Goal: Task Accomplishment & Management: Use online tool/utility

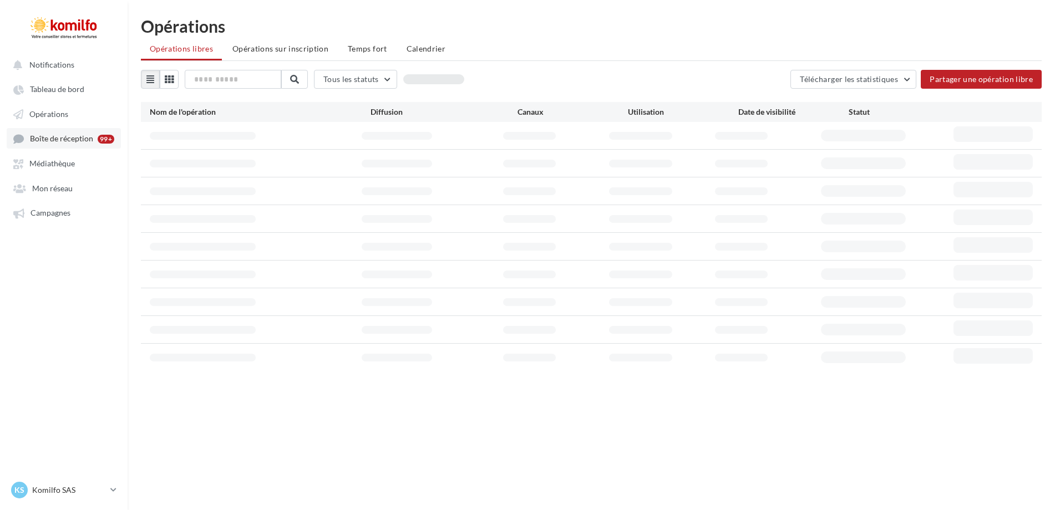
click at [49, 139] on span "Boîte de réception" at bounding box center [61, 138] width 63 height 9
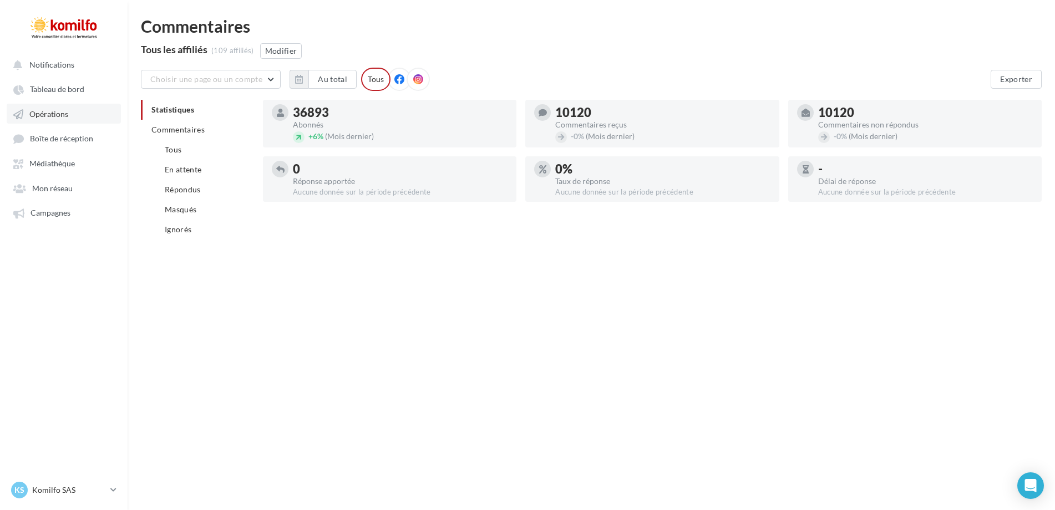
click at [54, 112] on span "Opérations" at bounding box center [48, 113] width 39 height 9
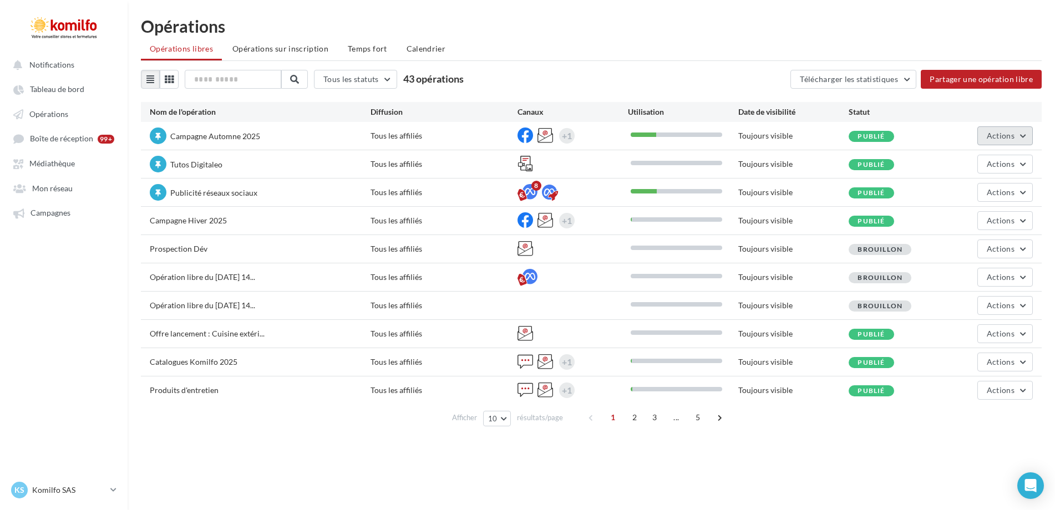
click at [1008, 139] on span "Actions" at bounding box center [1001, 135] width 28 height 9
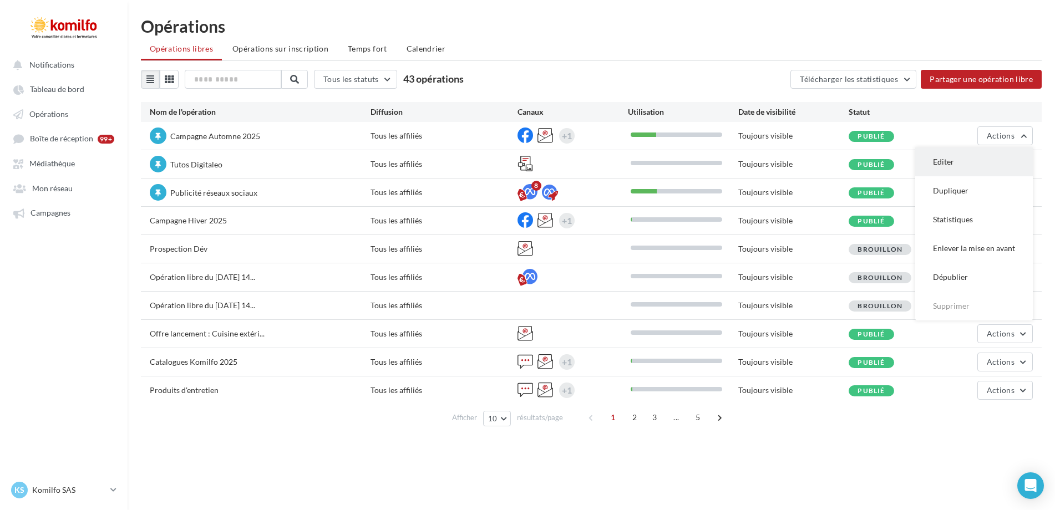
click at [939, 168] on button "Editer" at bounding box center [975, 162] width 118 height 29
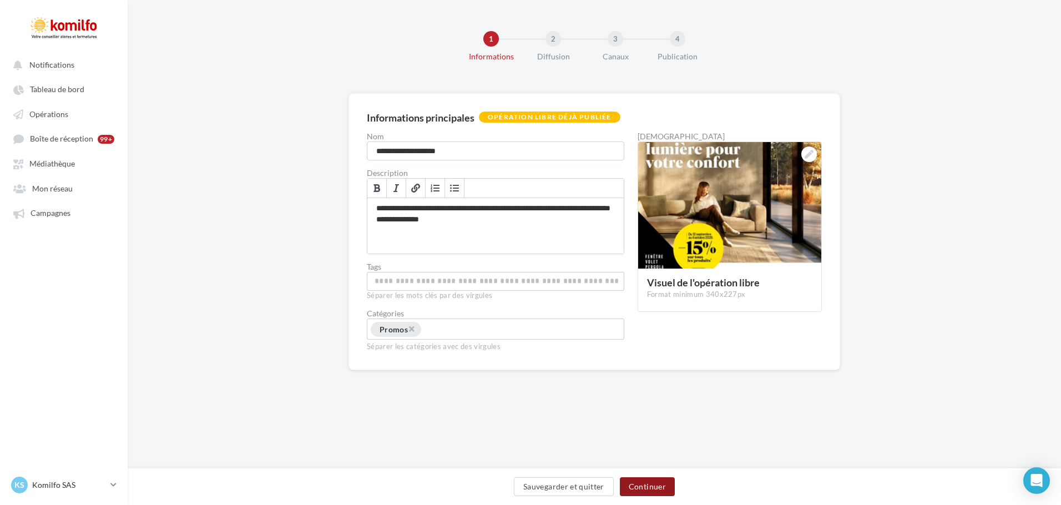
click at [658, 482] on button "Continuer" at bounding box center [647, 486] width 55 height 19
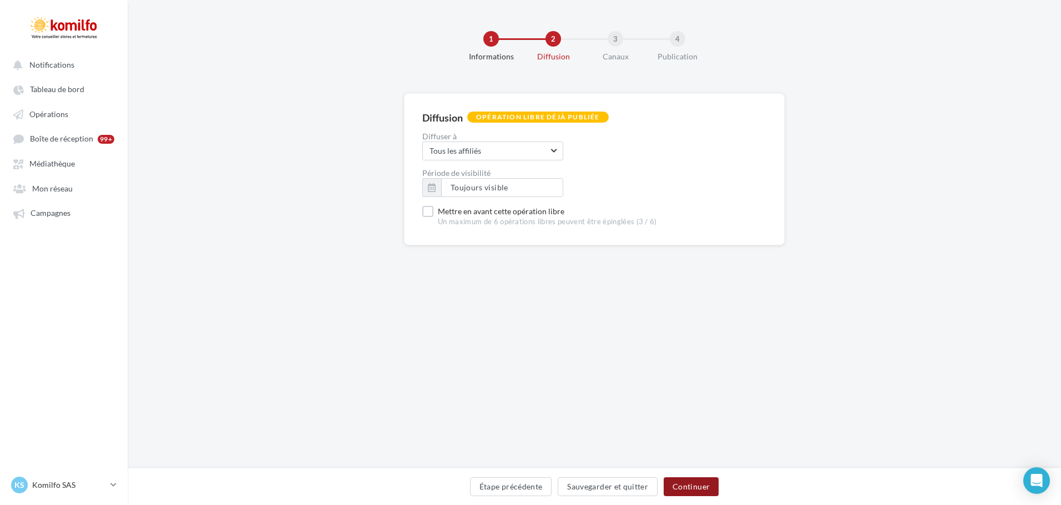
click at [671, 486] on button "Continuer" at bounding box center [691, 486] width 55 height 19
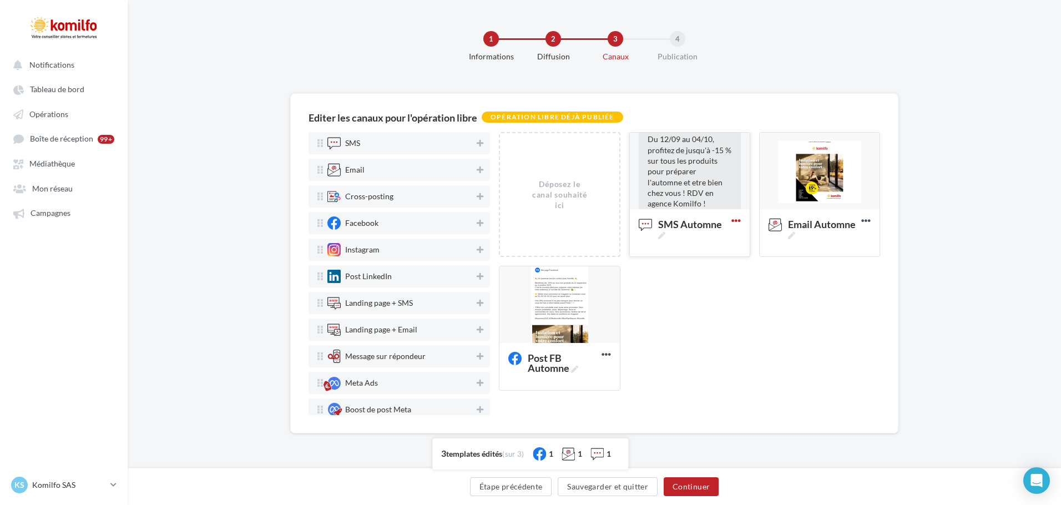
click at [735, 225] on icon at bounding box center [735, 220] width 27 height 27
click at [761, 269] on button "Prévisualiser" at bounding box center [784, 274] width 111 height 28
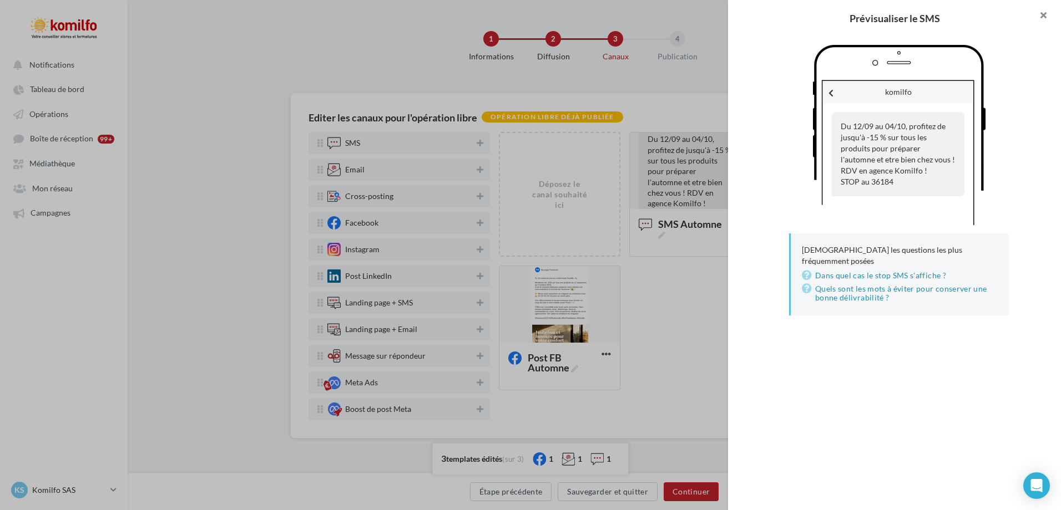
click at [1048, 12] on button at bounding box center [1039, 16] width 44 height 33
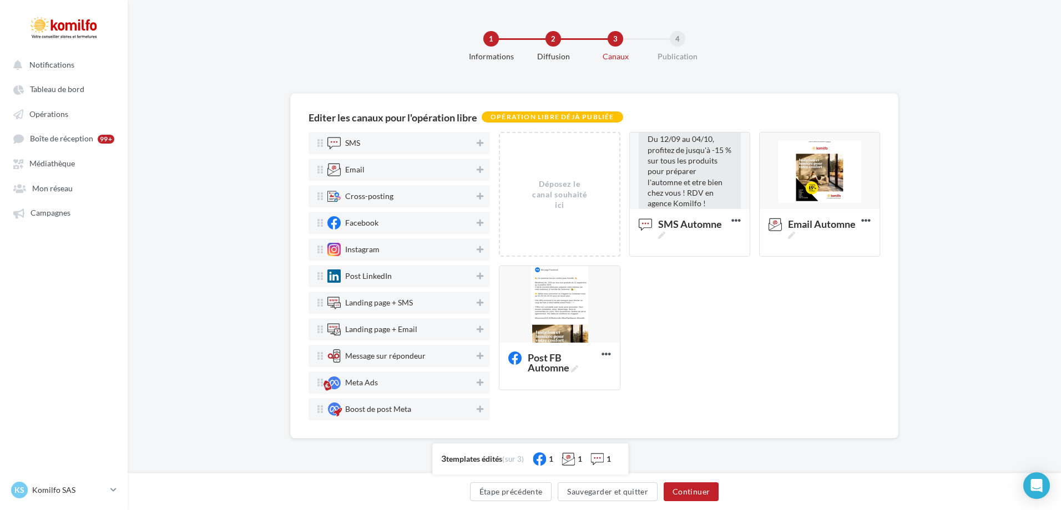
click at [871, 219] on div "Prévisualiser le SMS komilfo Du 12/09 au 04/10, profitez de jusqu'à -15 % sur t…" at bounding box center [530, 255] width 1061 height 510
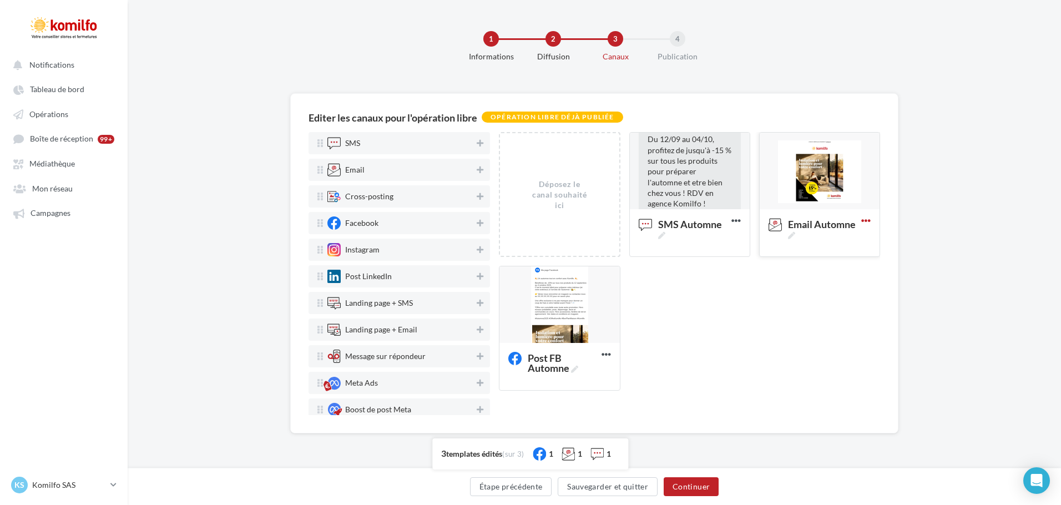
click at [869, 219] on icon at bounding box center [865, 220] width 27 height 27
click at [812, 276] on button "Prévisualiser" at bounding box center [817, 274] width 111 height 28
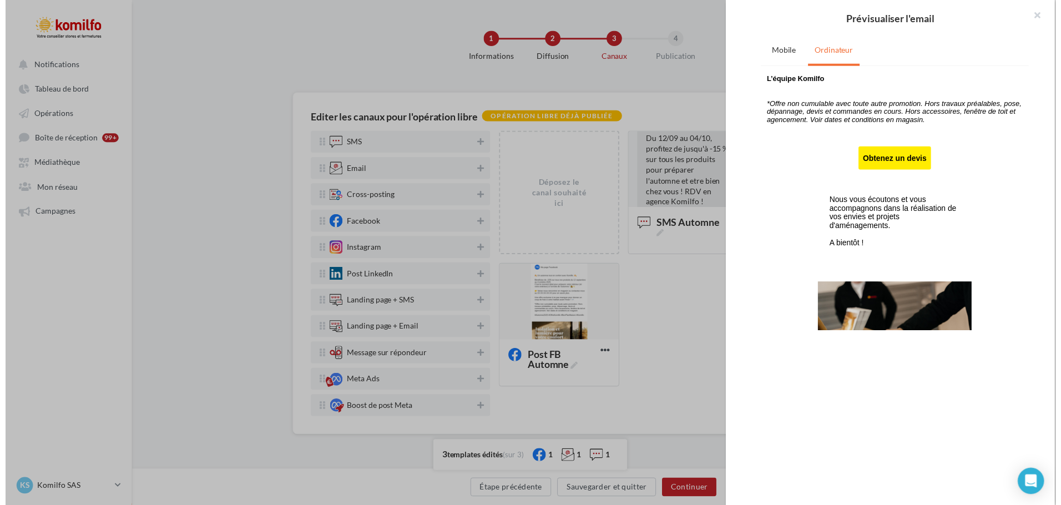
scroll to position [321, 0]
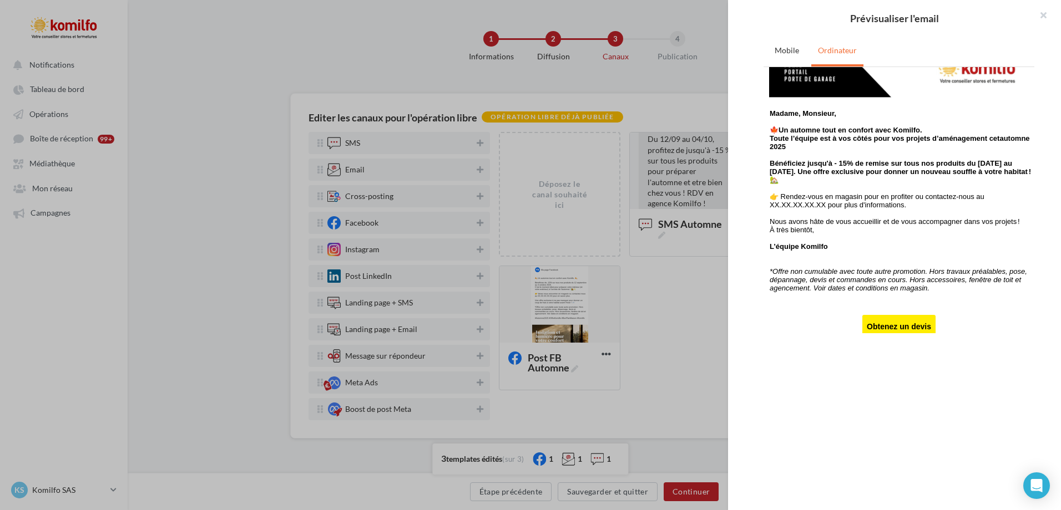
click at [664, 301] on div "Prévisualiser l'email Mobile Ordinateur" at bounding box center [530, 255] width 1061 height 510
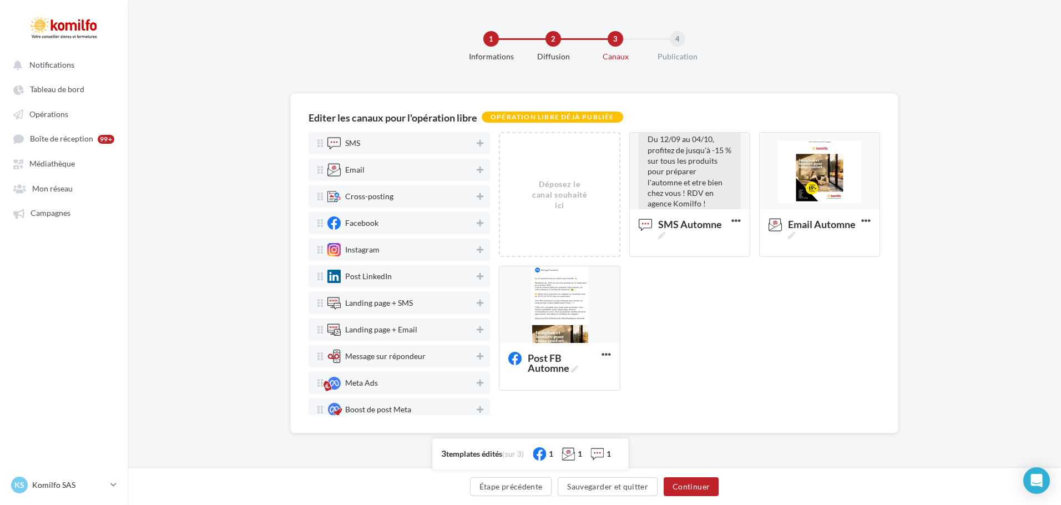
click at [864, 220] on icon at bounding box center [865, 220] width 27 height 27
click at [807, 300] on button "Test" at bounding box center [817, 302] width 111 height 28
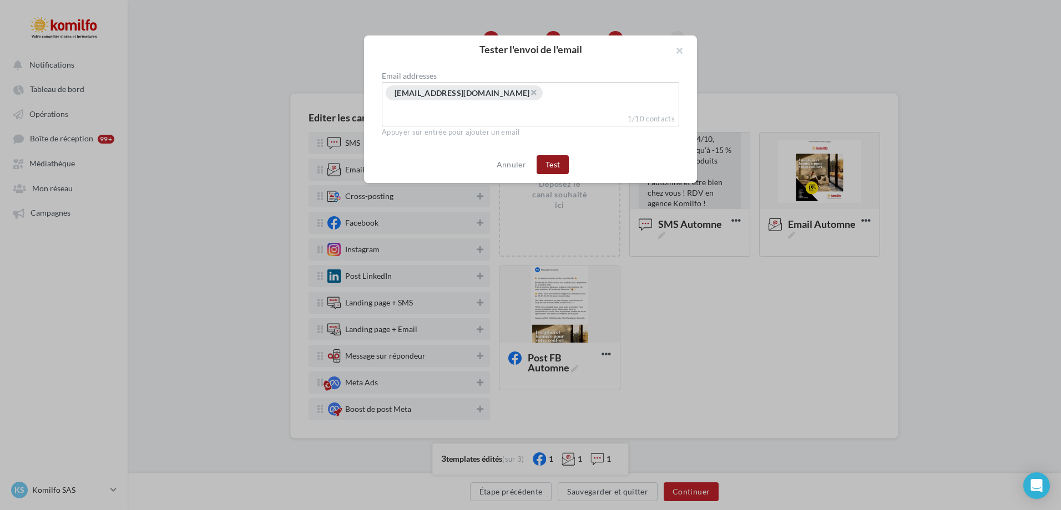
click at [546, 161] on button "Test" at bounding box center [553, 164] width 32 height 19
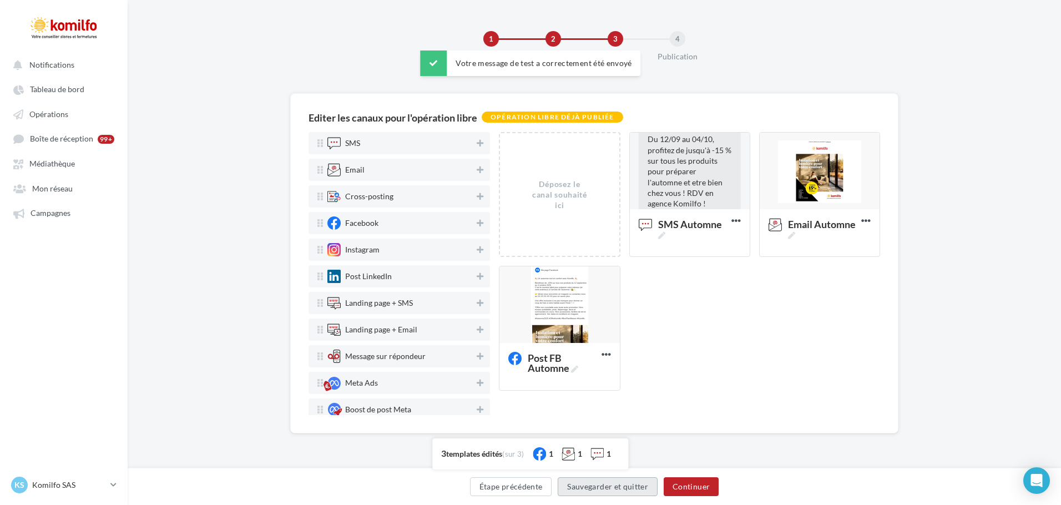
click at [603, 486] on button "Sauvegarder et quitter" at bounding box center [608, 486] width 100 height 19
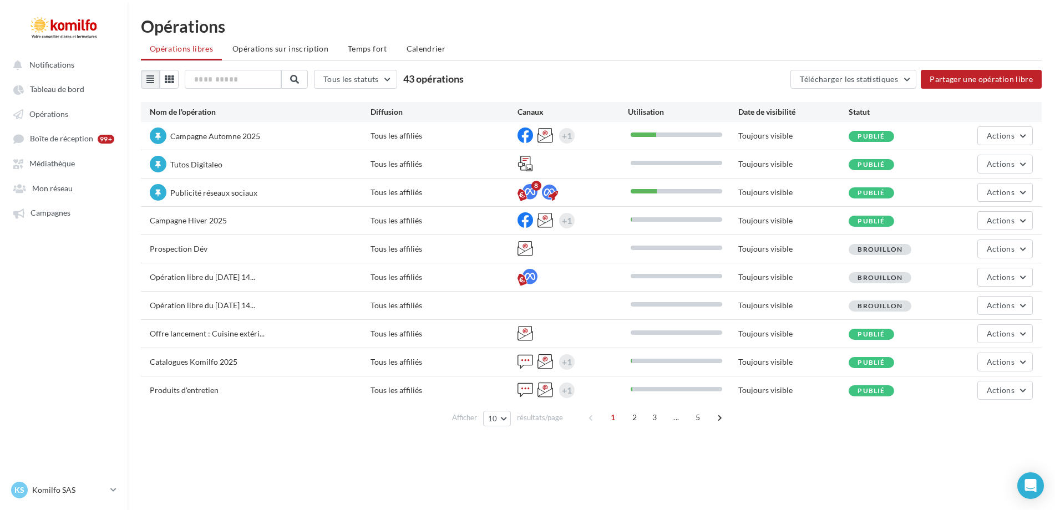
click at [687, 506] on div "Notifications Tableau de bord Opérations" at bounding box center [527, 273] width 1055 height 510
click at [1024, 139] on button "Actions" at bounding box center [1005, 136] width 55 height 19
click at [969, 160] on button "Editer" at bounding box center [975, 162] width 118 height 29
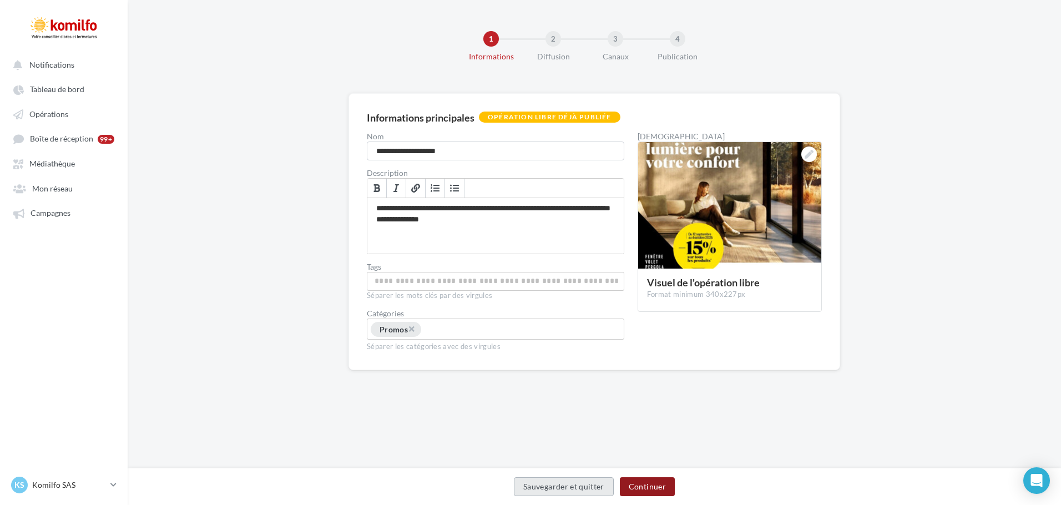
click at [640, 492] on button "Continuer" at bounding box center [647, 486] width 55 height 19
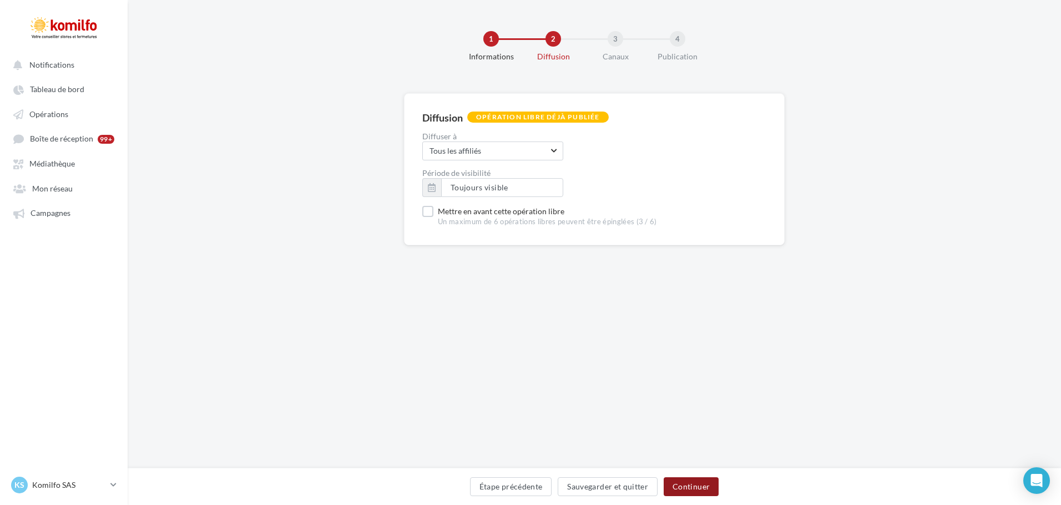
click at [676, 486] on button "Continuer" at bounding box center [691, 486] width 55 height 19
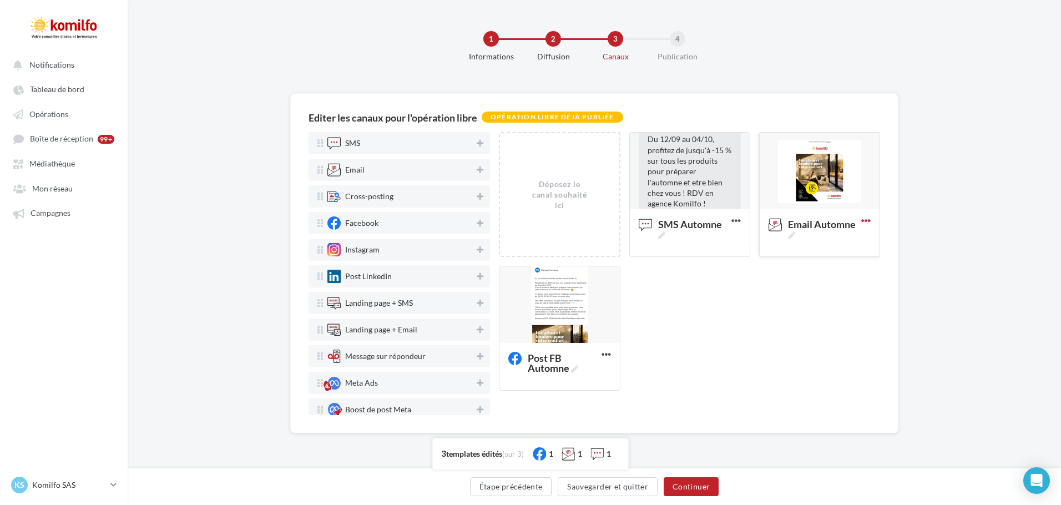
click at [864, 220] on icon at bounding box center [865, 220] width 27 height 27
click at [819, 302] on button "Test" at bounding box center [817, 302] width 111 height 28
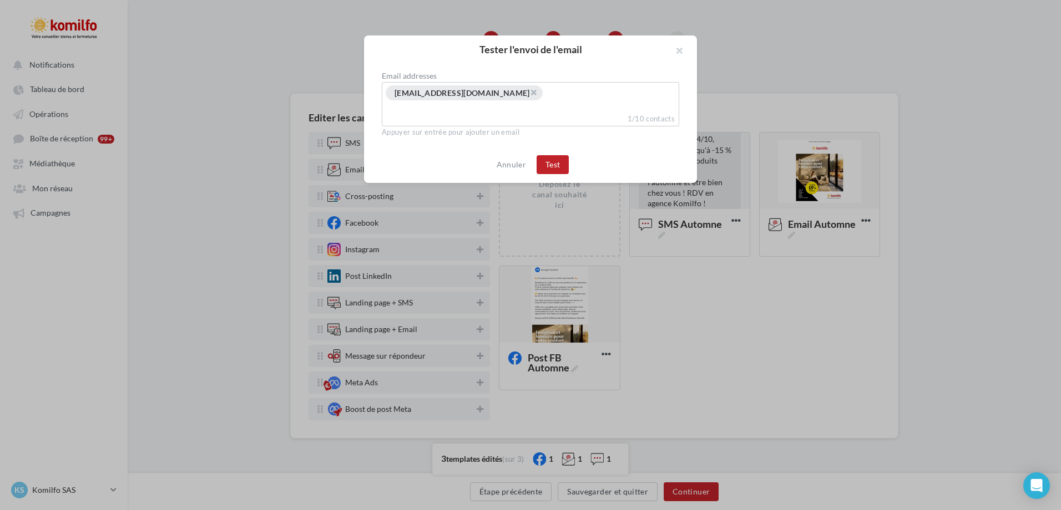
click at [544, 99] on div "× [EMAIL_ADDRESS][DOMAIN_NAME]" at bounding box center [531, 94] width 292 height 18
click at [509, 94] on span "× [EMAIL_ADDRESS][DOMAIN_NAME]" at bounding box center [464, 92] width 157 height 15
click at [530, 92] on span "×" at bounding box center [533, 92] width 7 height 11
click at [504, 92] on input "Select box" at bounding box center [531, 91] width 292 height 13
type input "**********"
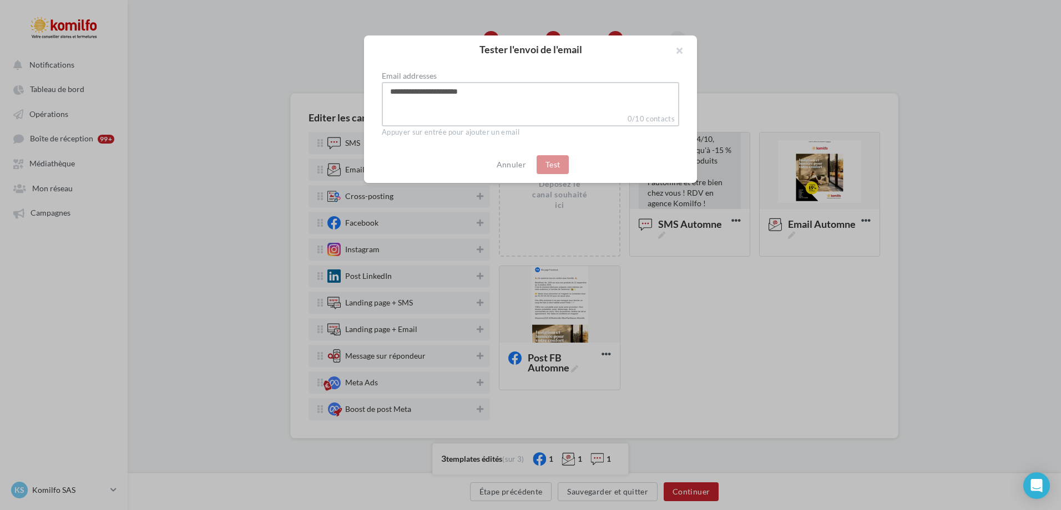
click at [522, 109] on div "**********" at bounding box center [530, 104] width 297 height 44
click at [453, 89] on input "Select box" at bounding box center [531, 91] width 292 height 13
type input "**********"
click at [487, 99] on div "**********" at bounding box center [530, 93] width 291 height 14
click at [479, 90] on input "**********" at bounding box center [530, 91] width 291 height 13
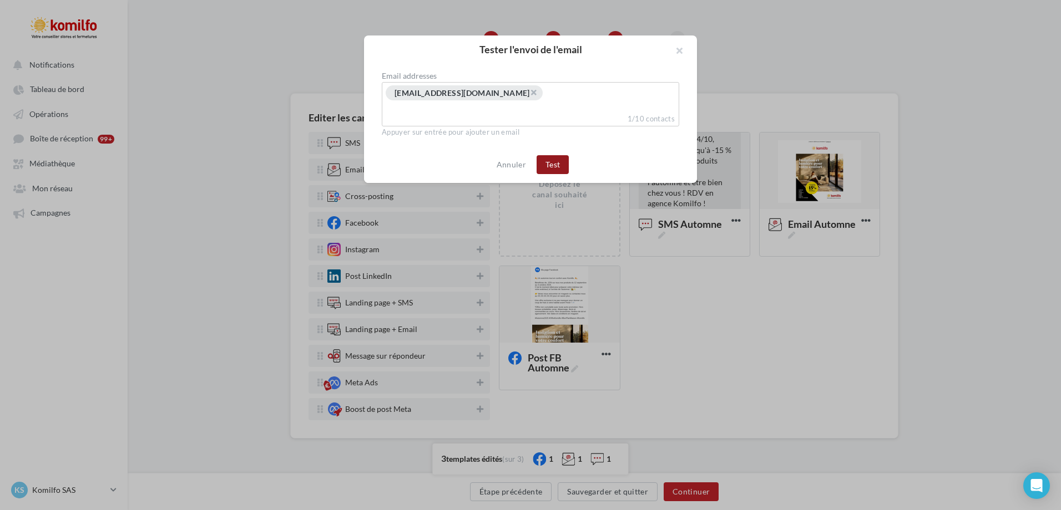
click at [550, 163] on button "Test" at bounding box center [553, 164] width 32 height 19
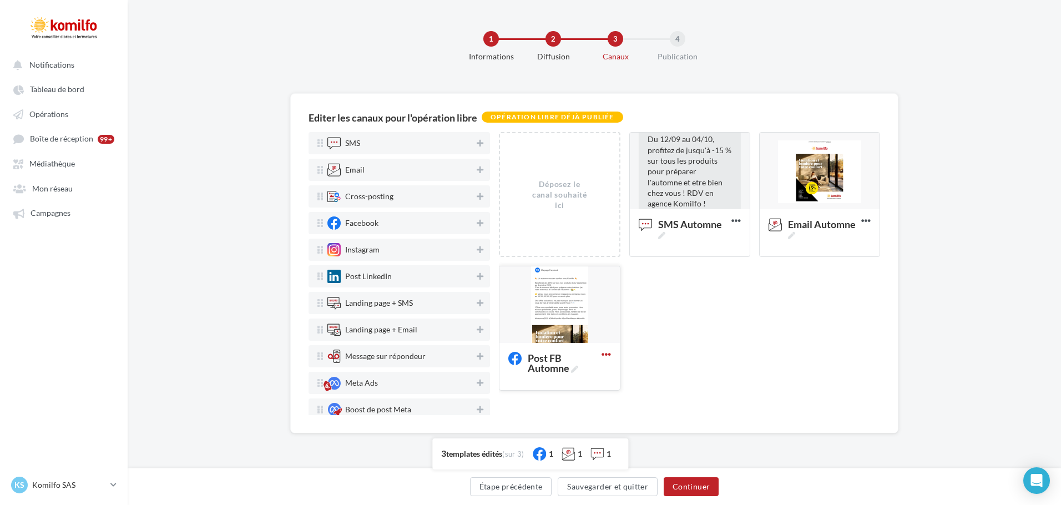
click at [613, 352] on icon at bounding box center [606, 354] width 27 height 27
click at [665, 336] on div "Déposez le canal souhaité ici Du 12/09 au 04/10, profitez de jusqu'à -15 % sur …" at bounding box center [694, 265] width 390 height 267
